Goal: Task Accomplishment & Management: Manage account settings

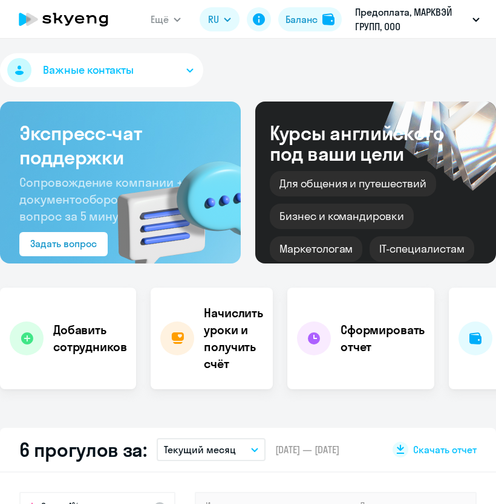
select select "30"
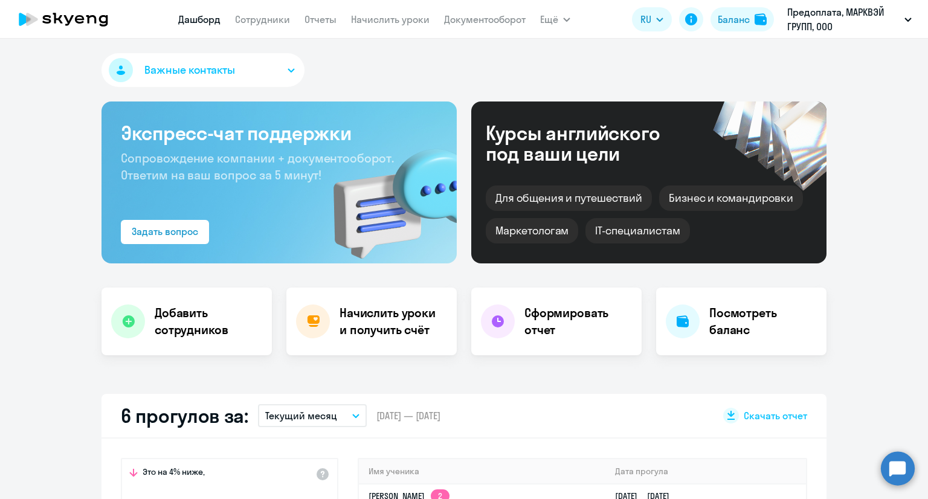
click at [189, 19] on link "Дашборд" at bounding box center [199, 19] width 42 height 12
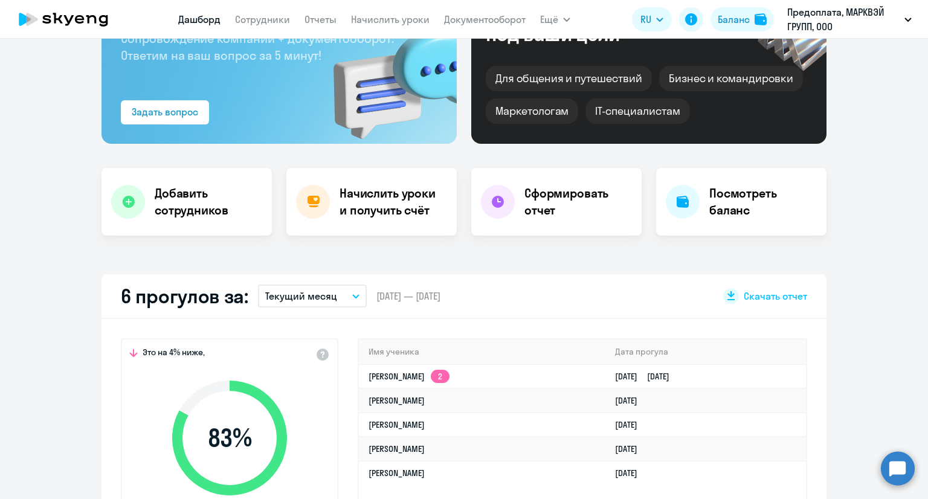
scroll to position [242, 0]
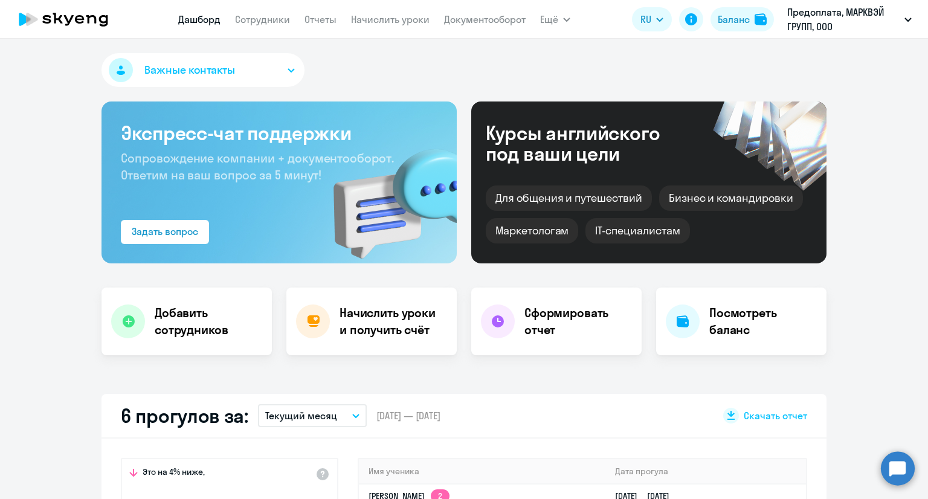
select select "30"
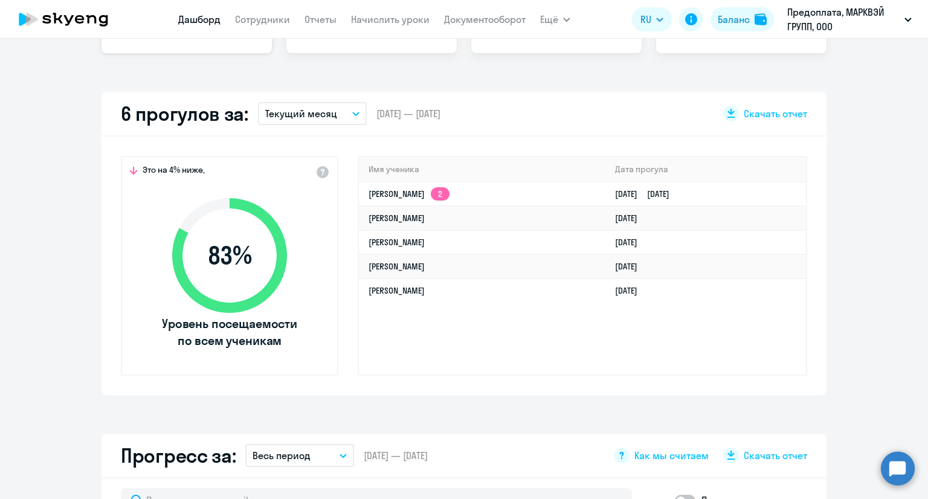
drag, startPoint x: 98, startPoint y: 68, endPoint x: 133, endPoint y: 44, distance: 42.6
click at [98, 68] on div "Важные контакты Экспресс-чат поддержки Сопровождение компании + документооборот…" at bounding box center [464, 269] width 928 height 461
click at [280, 23] on link "Сотрудники" at bounding box center [262, 19] width 55 height 12
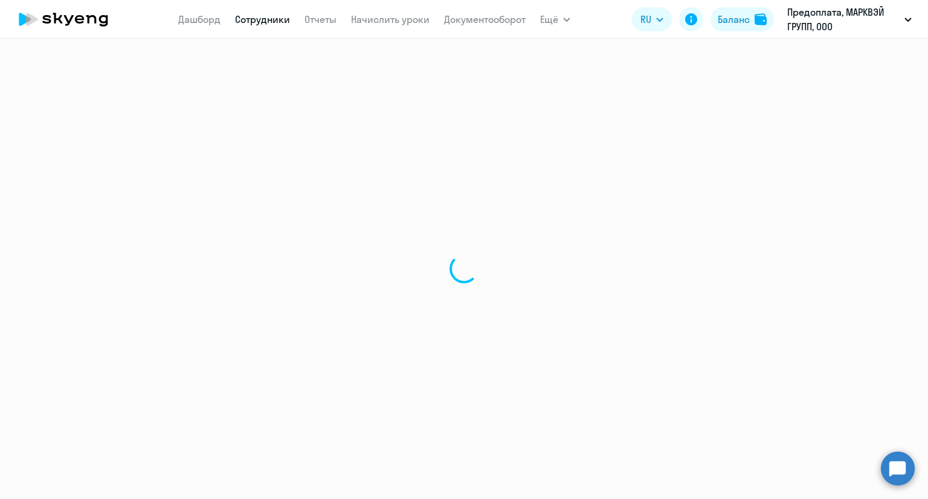
select select "30"
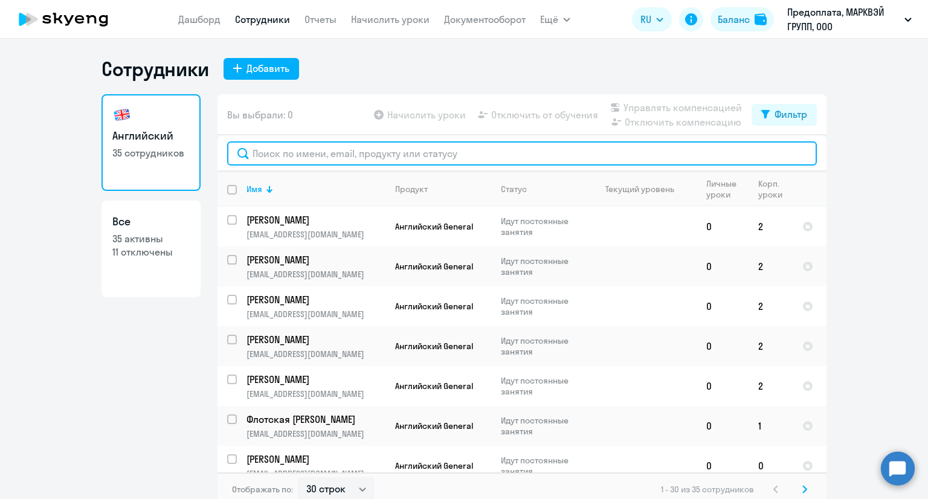
click at [384, 149] on input "text" at bounding box center [522, 153] width 590 height 24
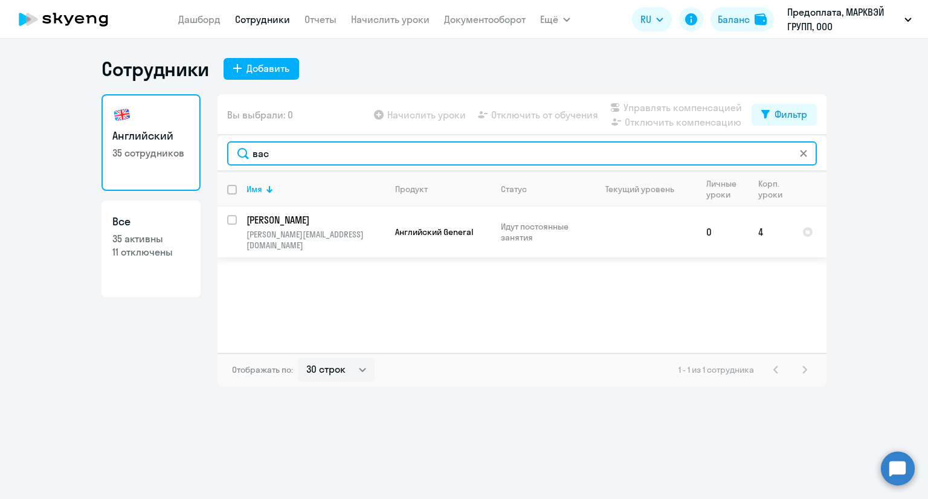
type input "вас"
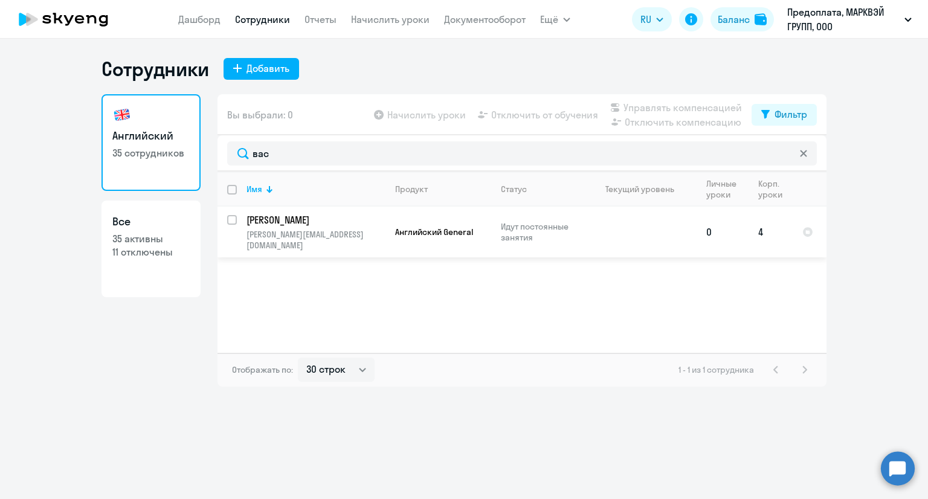
click at [234, 221] on input "select row 41911664" at bounding box center [239, 227] width 24 height 24
checkbox input "true"
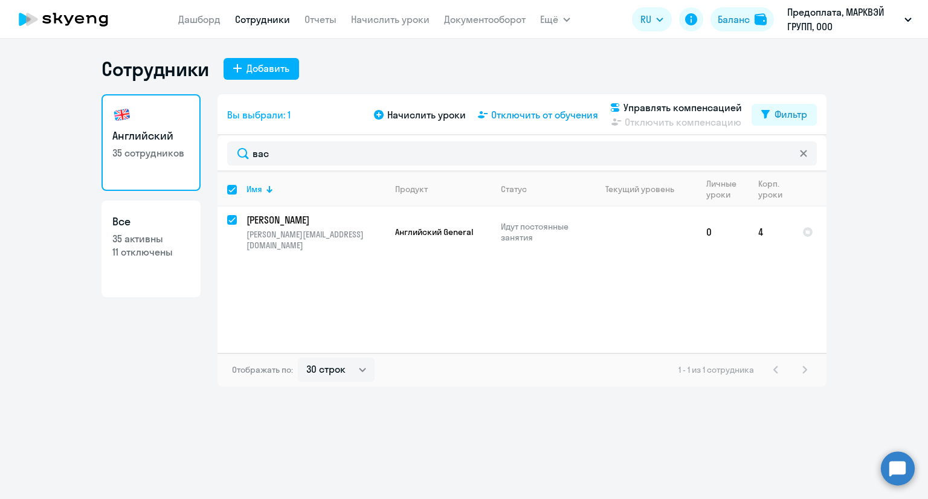
click at [505, 118] on span "Отключить от обучения" at bounding box center [544, 115] width 107 height 15
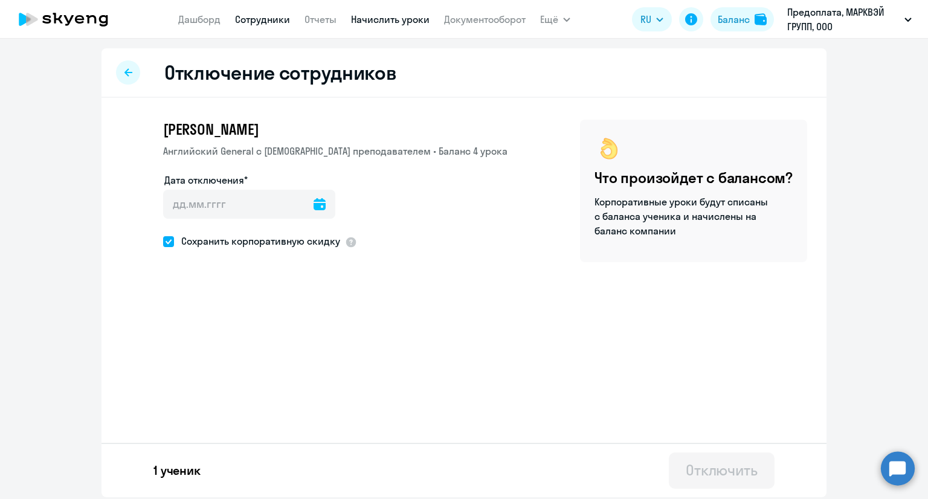
click at [363, 18] on link "Начислить уроки" at bounding box center [390, 19] width 79 height 12
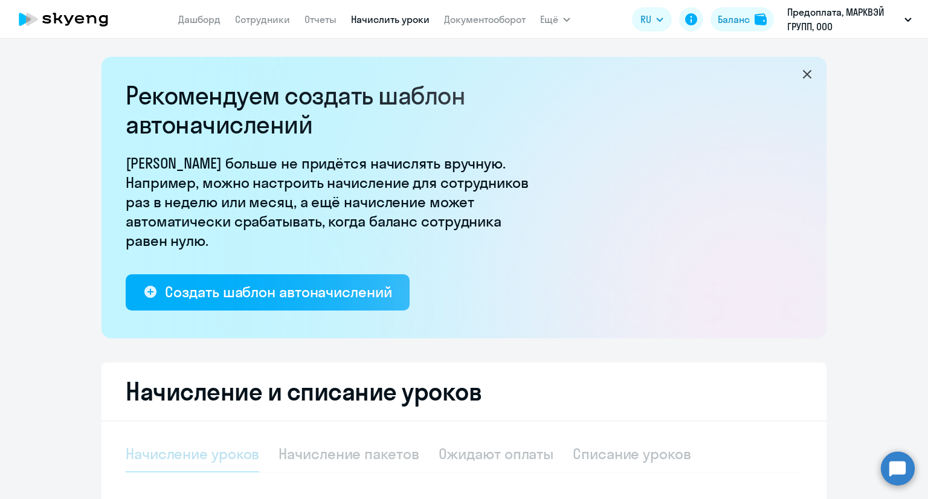
select select "10"
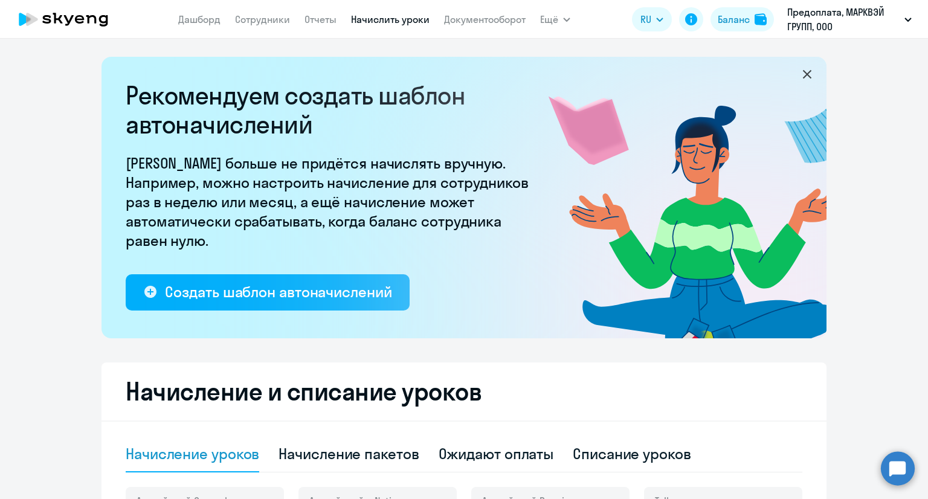
scroll to position [302, 0]
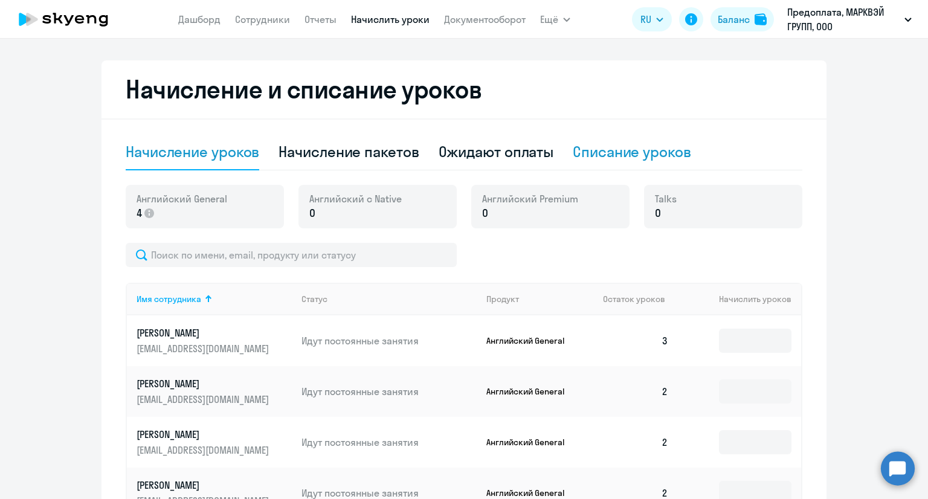
click at [651, 155] on div "Списание уроков" at bounding box center [632, 151] width 118 height 19
select select "10"
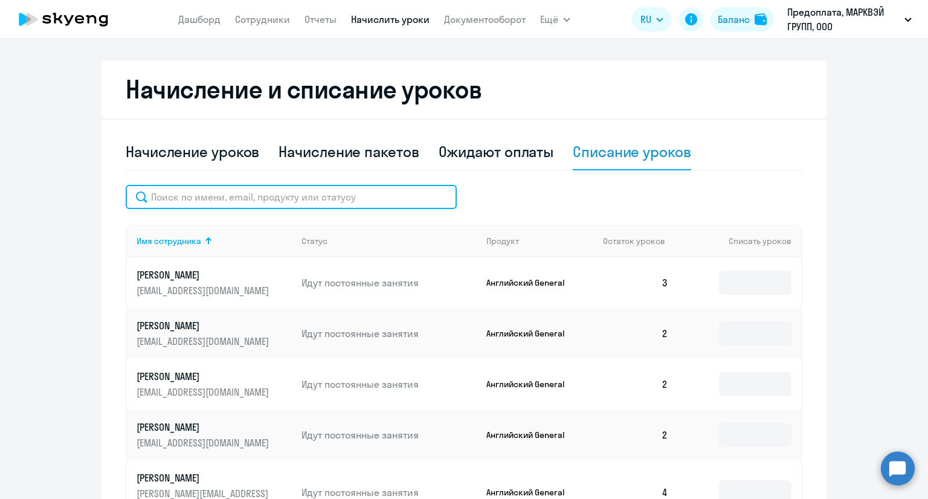
click at [253, 197] on input "text" at bounding box center [291, 197] width 331 height 24
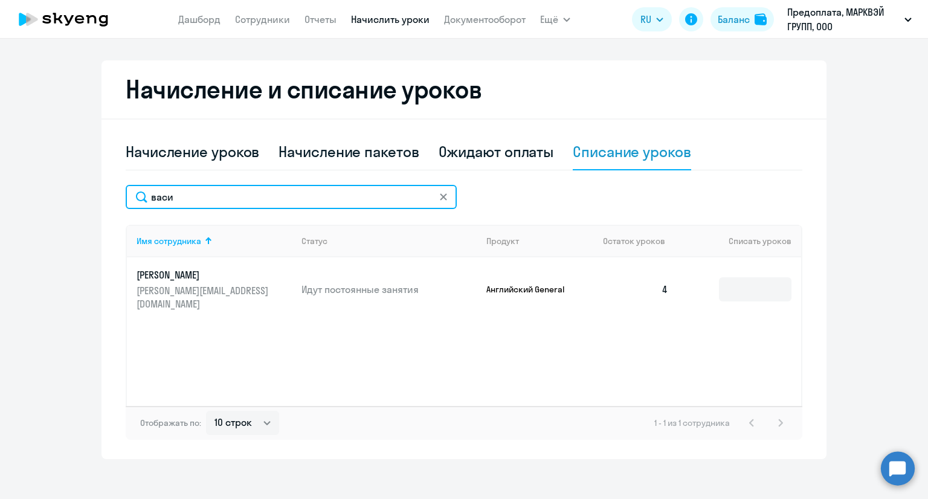
type input "васи"
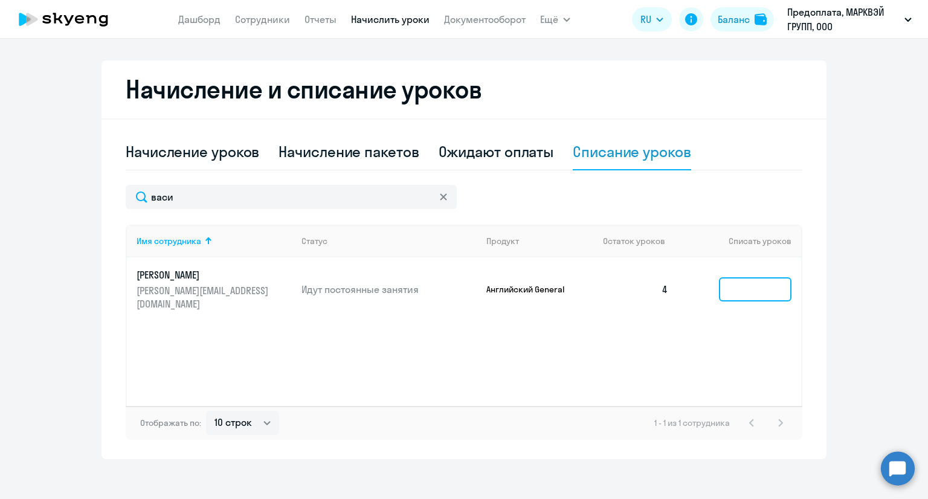
click at [731, 281] on input at bounding box center [755, 289] width 73 height 24
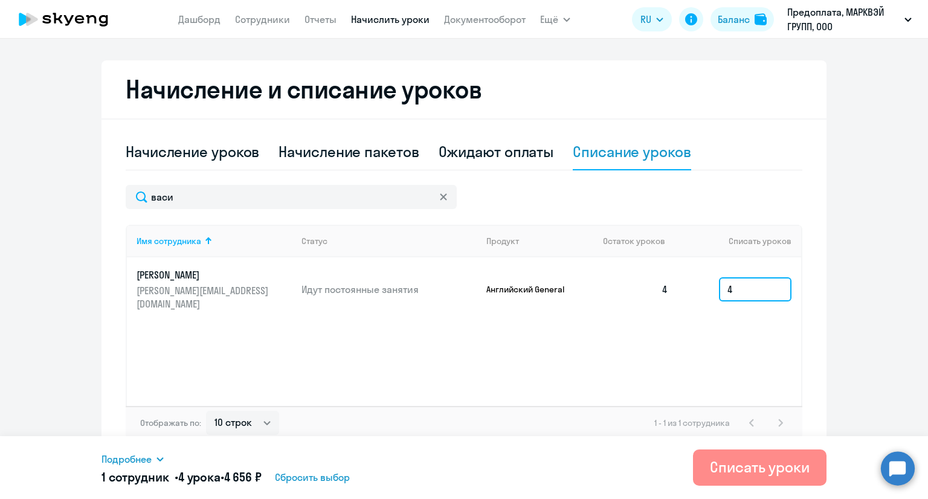
type input "4"
click at [778, 464] on div "Списать уроки" at bounding box center [760, 467] width 100 height 19
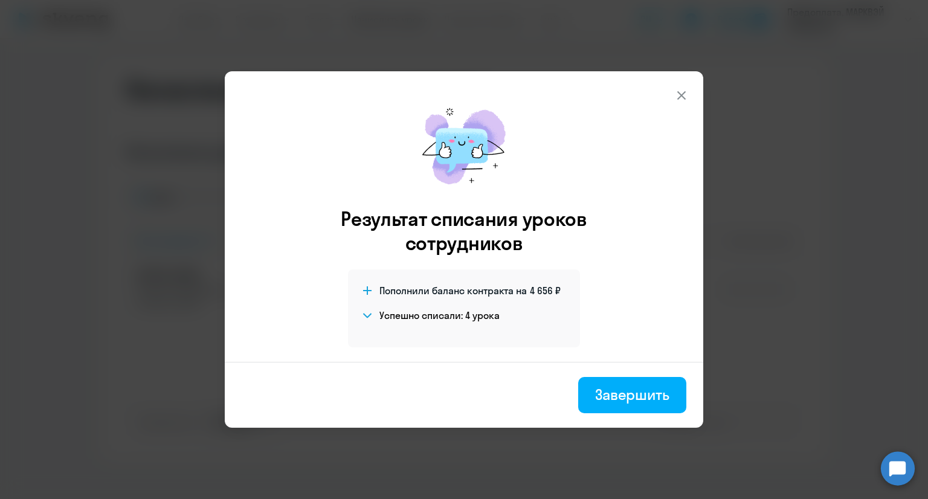
drag, startPoint x: 629, startPoint y: 395, endPoint x: 630, endPoint y: 381, distance: 14.0
click at [629, 396] on div "Завершить" at bounding box center [632, 394] width 74 height 19
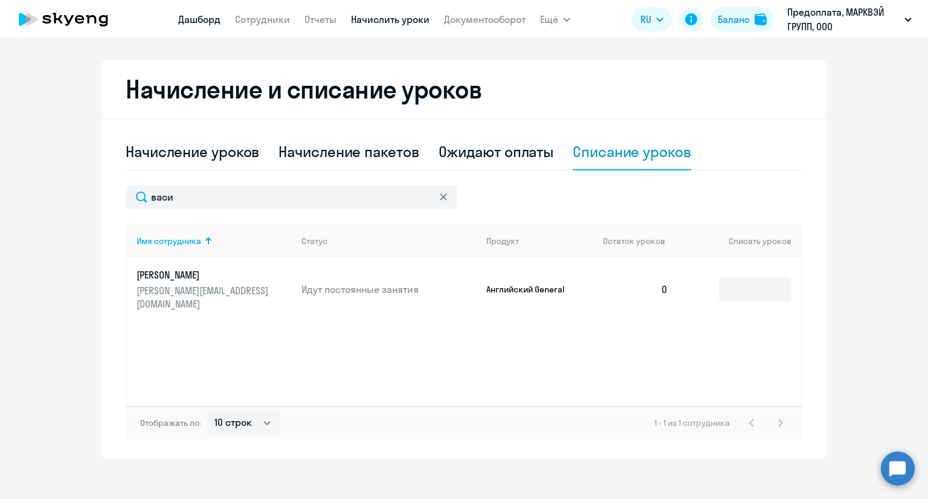
click at [196, 16] on link "Дашборд" at bounding box center [199, 19] width 42 height 12
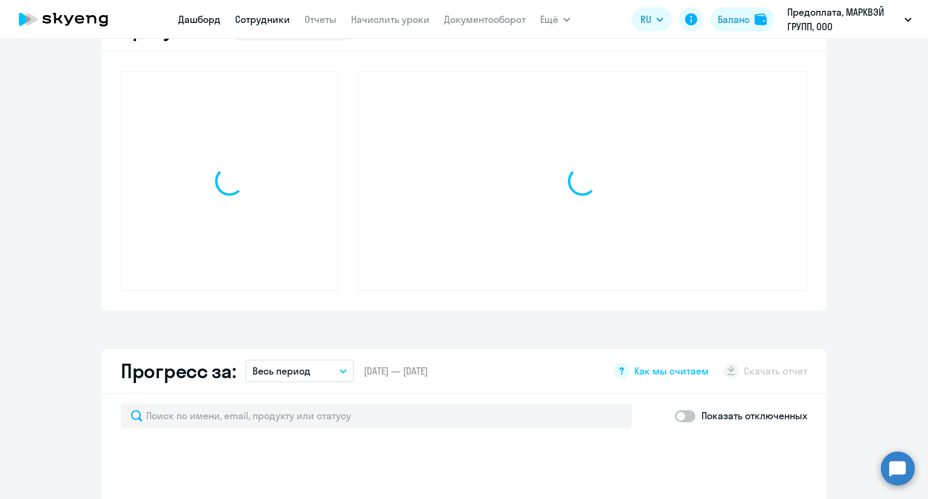
scroll to position [387, 0]
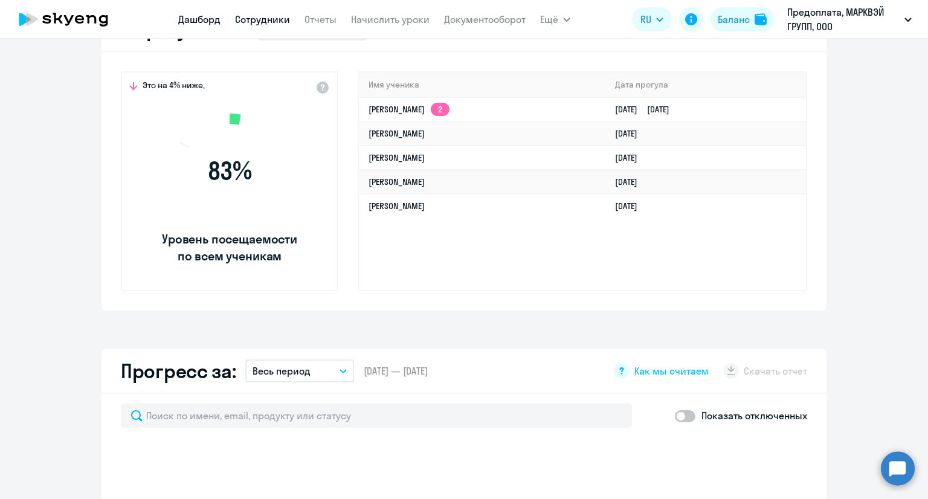
click at [259, 16] on link "Сотрудники" at bounding box center [262, 19] width 55 height 12
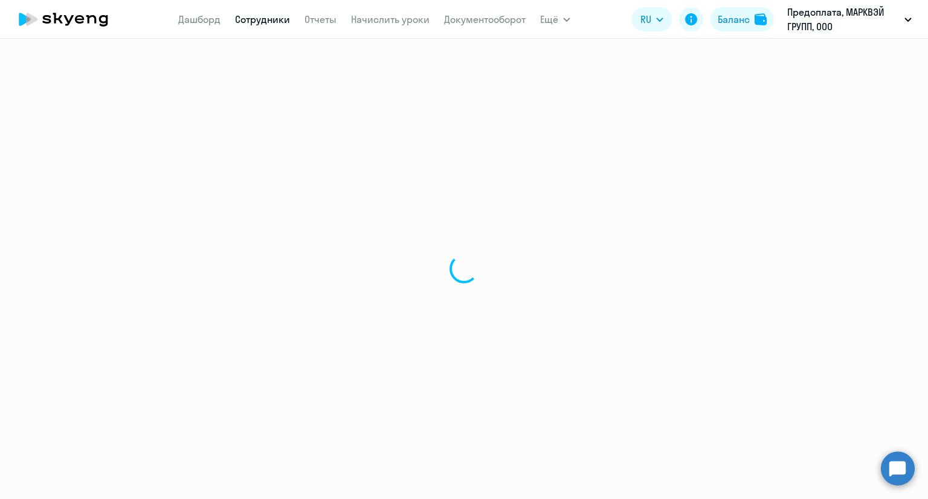
select select "30"
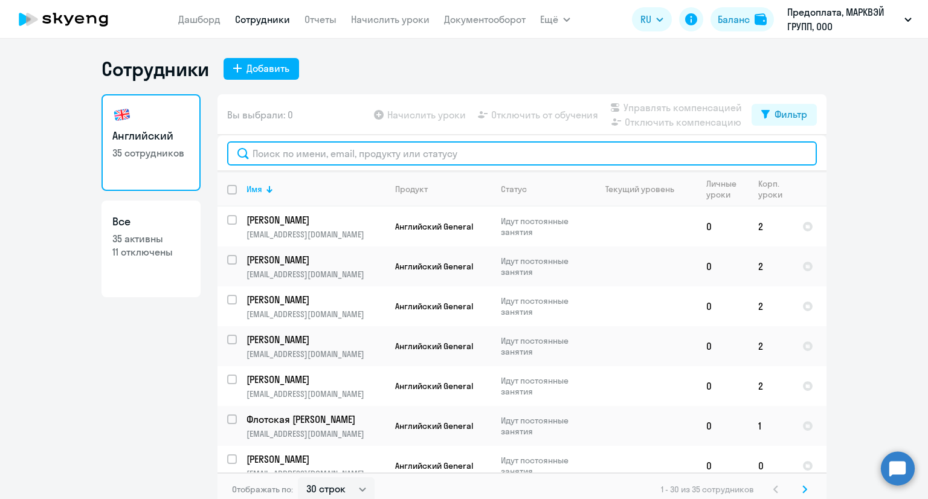
click at [296, 151] on input "text" at bounding box center [522, 153] width 590 height 24
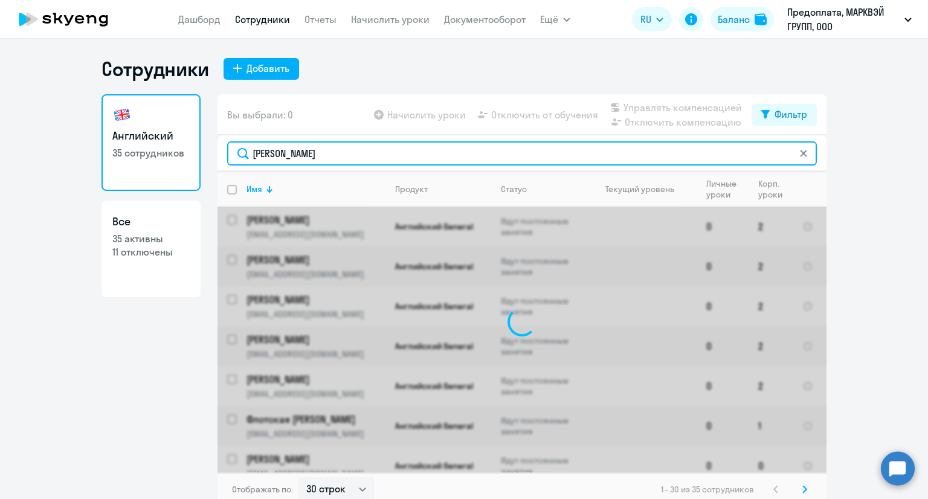
type input "васил"
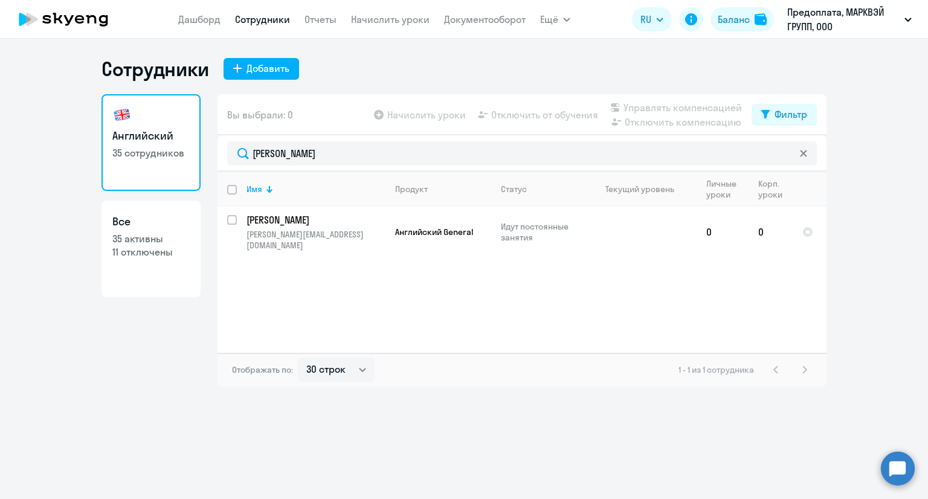
click at [173, 387] on div "Сотрудники Добавить Английский 35 сотрудников Все 35 активны 11 отключены Вы вы…" at bounding box center [464, 269] width 928 height 461
click at [235, 224] on input "select row 41911664" at bounding box center [239, 227] width 24 height 24
checkbox input "true"
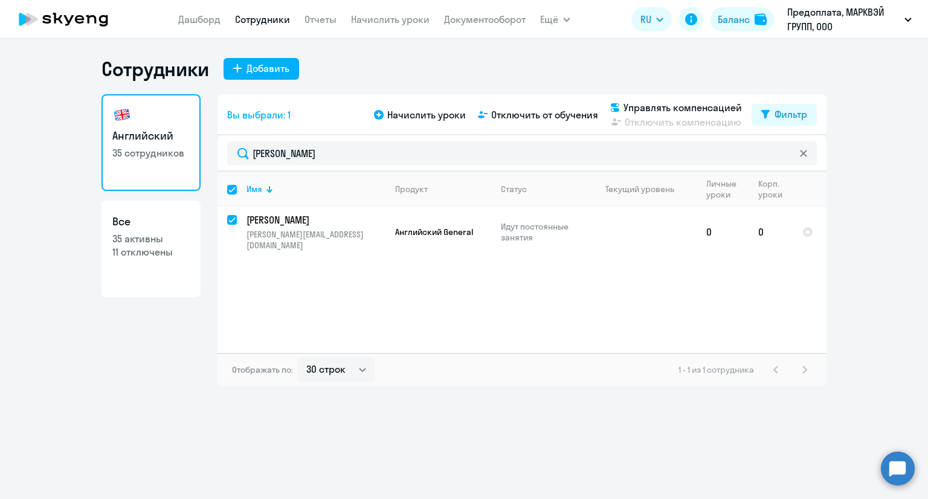
click at [539, 124] on div "Начислить уроки Отключить от обучения Управлять компенсацией Отключить компенса…" at bounding box center [562, 114] width 380 height 29
click at [539, 120] on span "Отключить от обучения" at bounding box center [544, 115] width 107 height 15
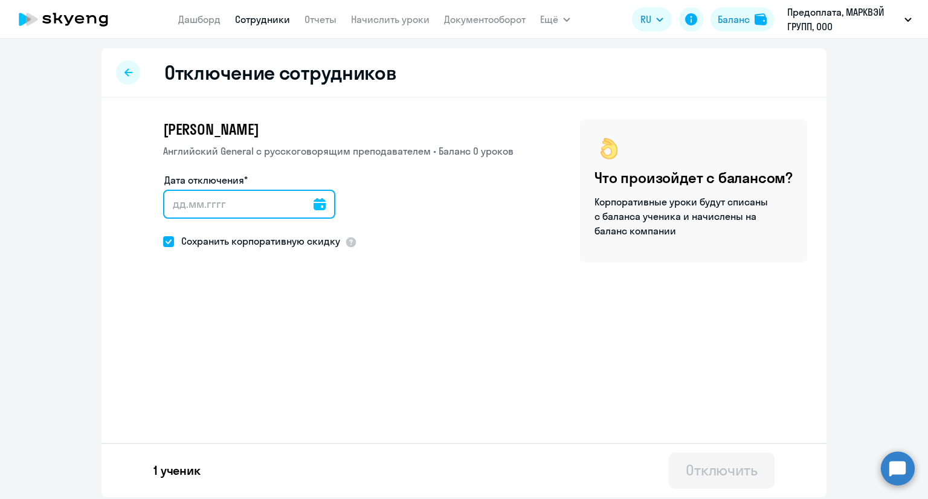
click at [307, 206] on input "Дата отключения*" at bounding box center [249, 204] width 172 height 29
click at [314, 204] on icon at bounding box center [320, 204] width 12 height 12
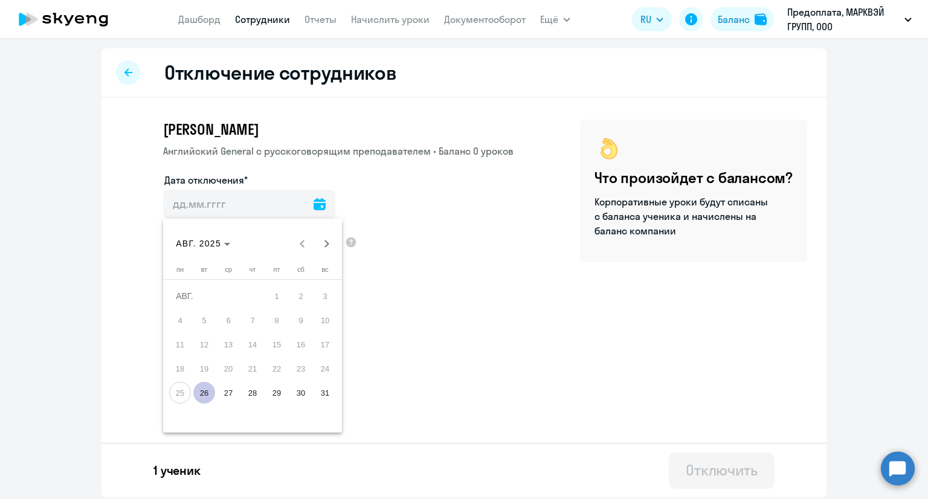
click at [212, 391] on span "26" at bounding box center [204, 393] width 22 height 22
type input "26.08.2025"
type input "26.8.2025"
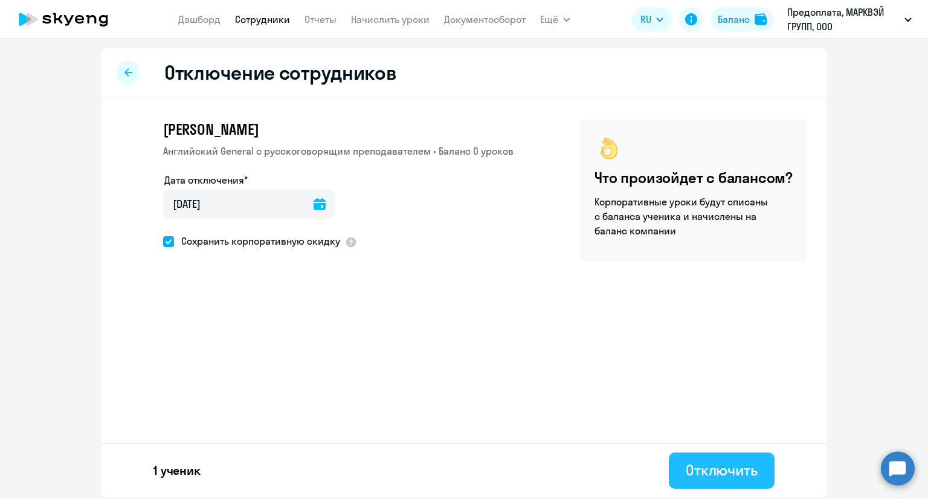
click at [755, 470] on div "Отключить" at bounding box center [722, 470] width 72 height 19
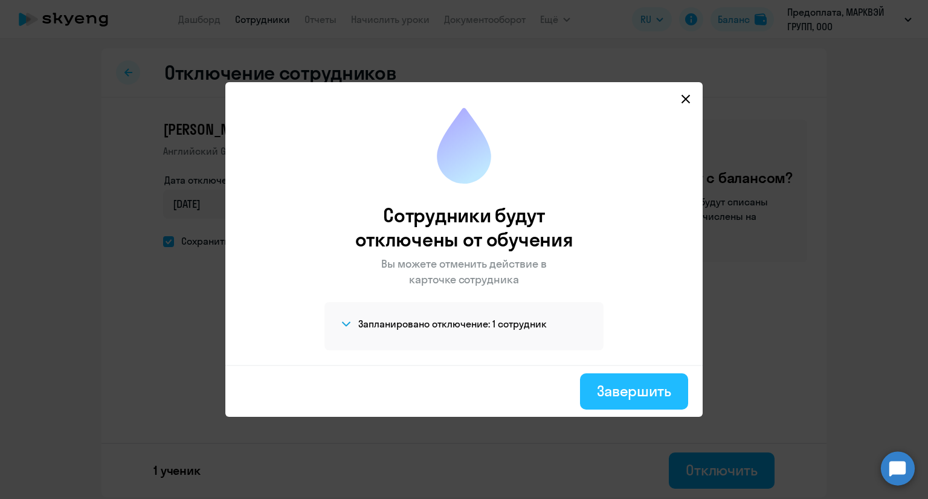
click at [654, 387] on div "Завершить" at bounding box center [634, 390] width 74 height 19
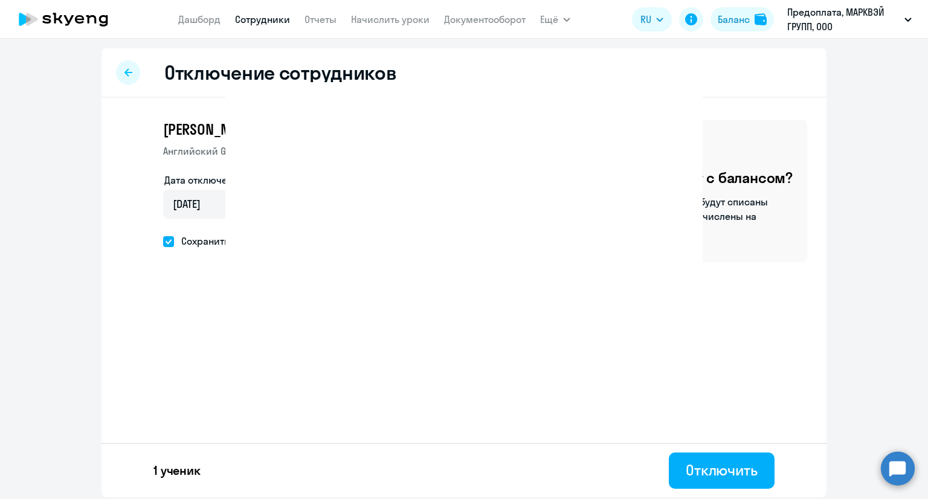
select select "30"
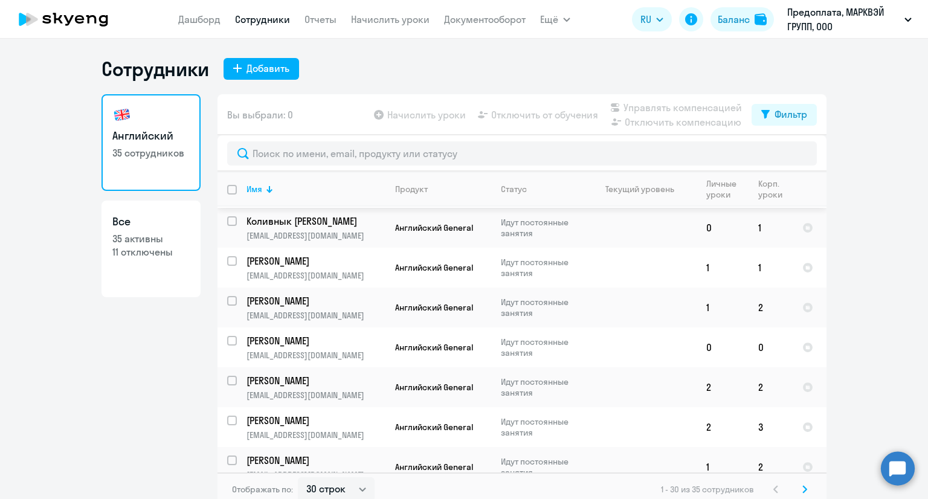
scroll to position [938, 0]
click at [87, 22] on icon at bounding box center [91, 19] width 10 height 8
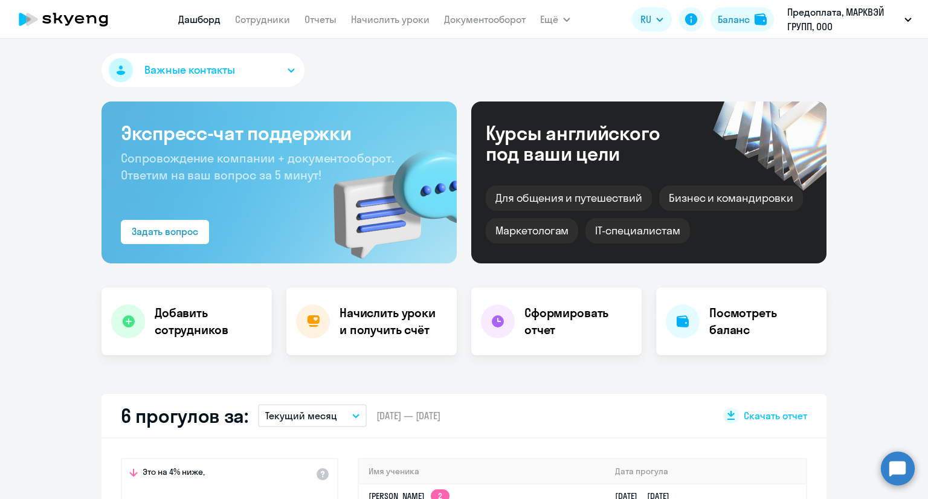
select select "30"
click at [205, 307] on h4 "Добавить сотрудников" at bounding box center [209, 322] width 108 height 34
select select "english_adult_not_native_speaker"
select select "3"
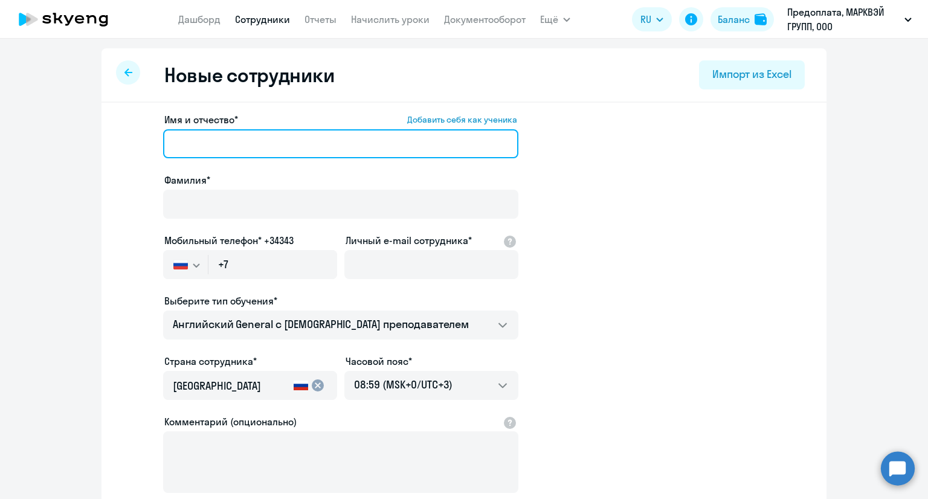
click at [294, 144] on input "Имя и отчество* Добавить себя как ученика" at bounding box center [340, 143] width 355 height 29
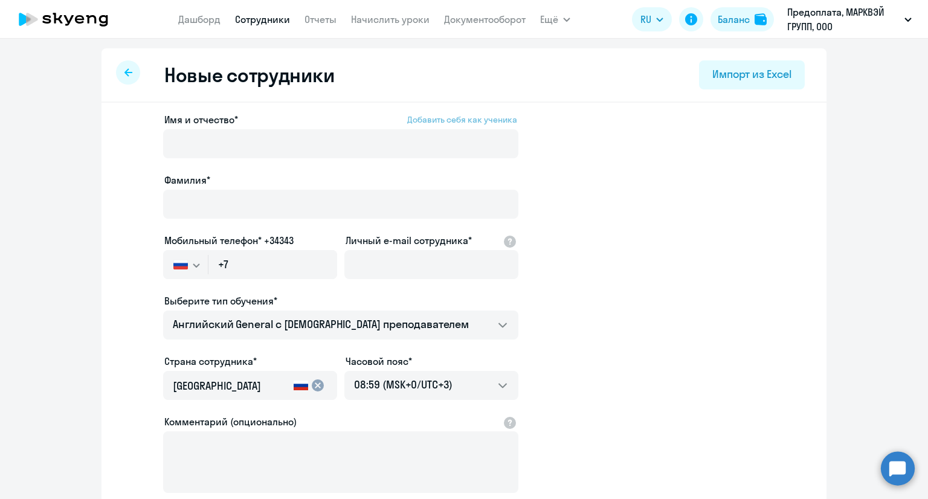
click at [442, 120] on span "Добавить себя как ученика" at bounding box center [462, 119] width 110 height 11
type input "Анастасия"
type input "Бадурина"
type input "+7 996 084-57-58"
type input "badurina@markway.ru"
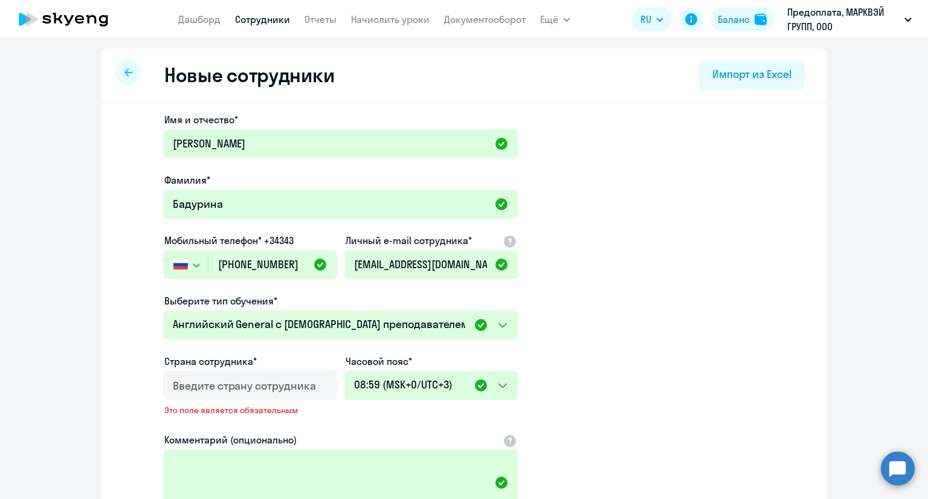
click at [199, 383] on input "country" at bounding box center [248, 386] width 150 height 16
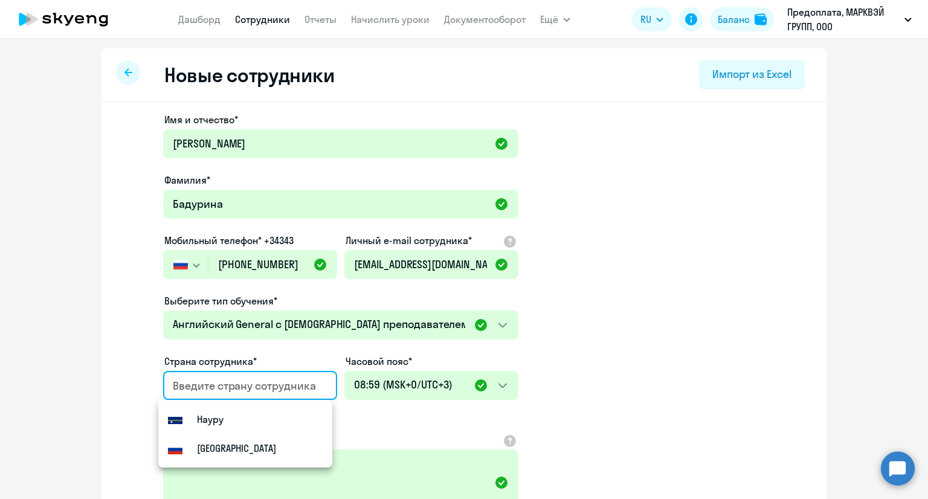
click at [204, 445] on small "Россия" at bounding box center [236, 448] width 79 height 15
type input "Россия"
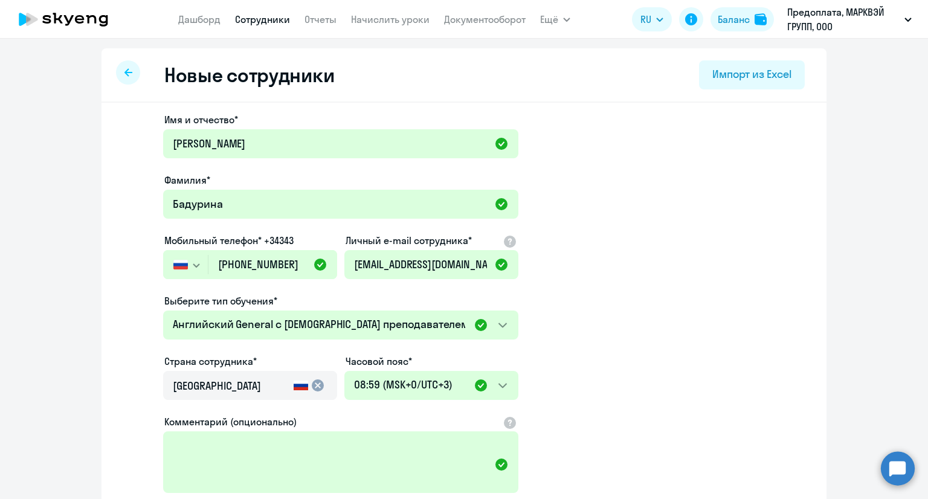
click at [849, 273] on ng-component "Новые сотрудники Импорт из Excel Имя и отчество* Анастасия Фамилия* Бадурина Мо…" at bounding box center [464, 341] width 928 height 586
click at [106, 15] on icon at bounding box center [103, 20] width 9 height 11
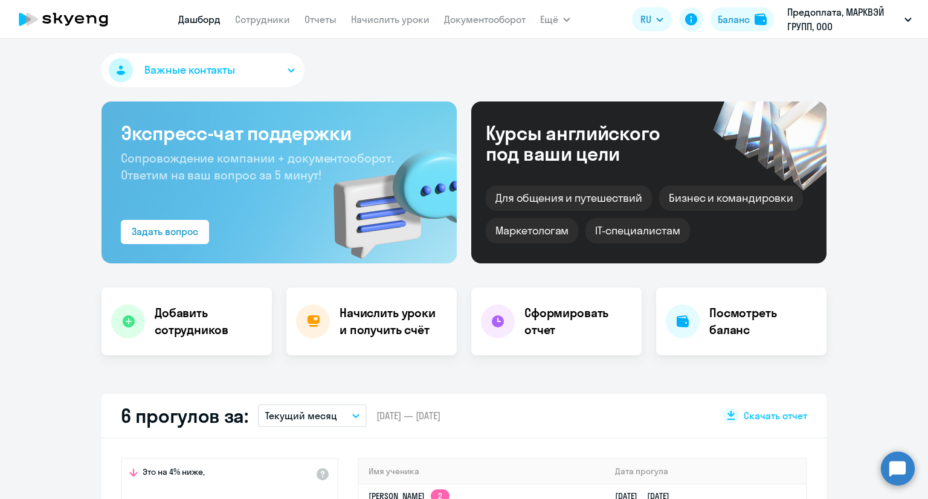
select select "30"
drag, startPoint x: 75, startPoint y: 89, endPoint x: 83, endPoint y: 100, distance: 13.3
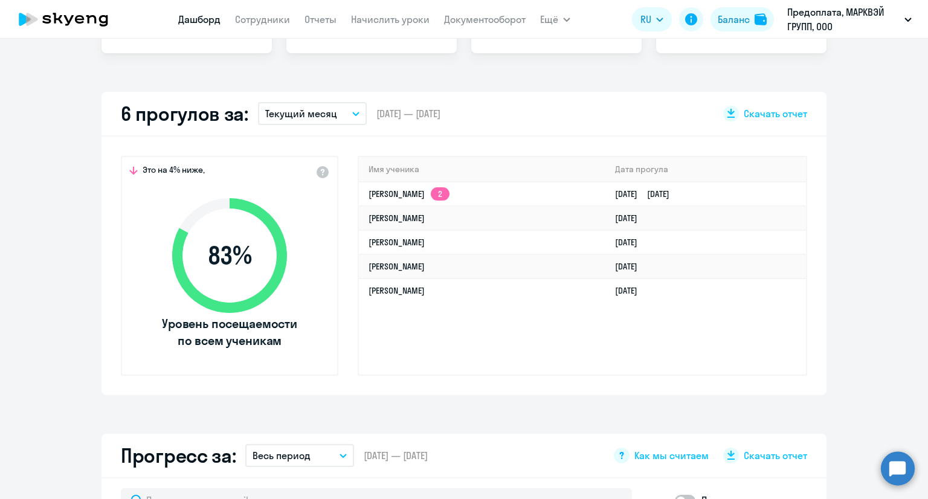
click at [351, 117] on button "Текущий месяц" at bounding box center [312, 113] width 109 height 23
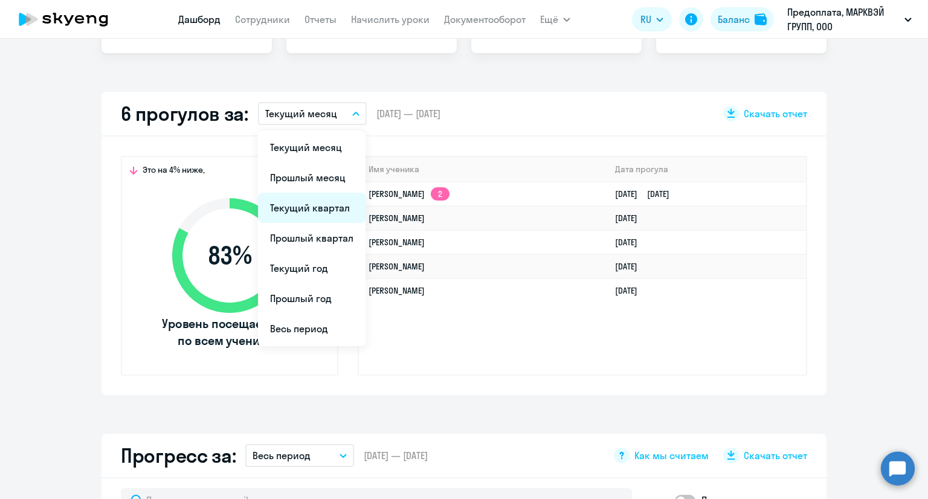
click at [328, 199] on li "Текущий квартал" at bounding box center [312, 208] width 108 height 30
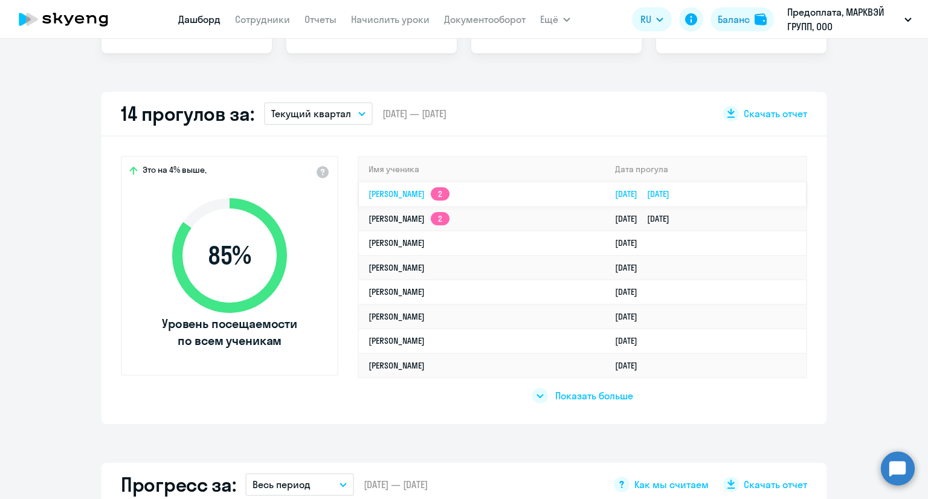
click at [390, 201] on td "Алена Скребцова 2" at bounding box center [482, 194] width 247 height 25
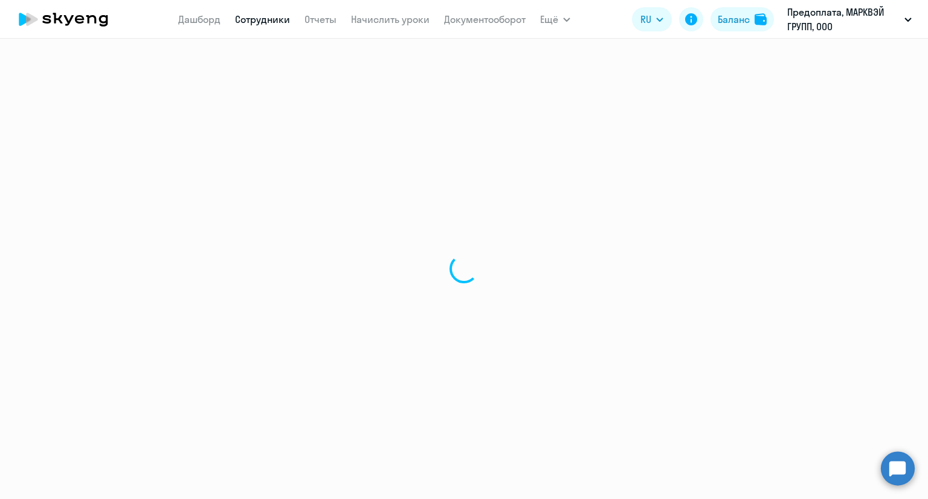
select select "english"
